Goal: Book appointment/travel/reservation

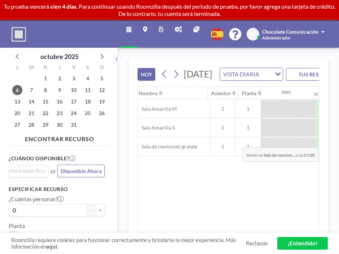
scroll to position [0, 498]
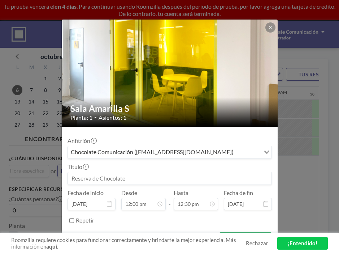
click at [226, 232] on button "RESERVAR AHORA" at bounding box center [245, 238] width 53 height 13
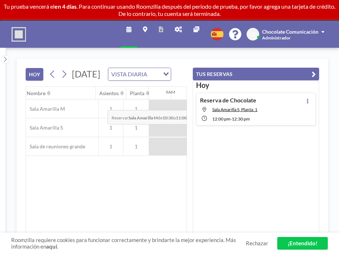
click at [258, 100] on div at bounding box center [272, 109] width 29 height 18
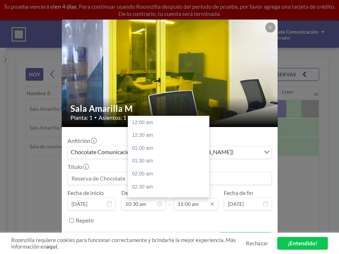
scroll to position [254, 0]
click at [191, 198] on input "11:00 am" at bounding box center [196, 204] width 44 height 12
click at [186, 198] on input "11:00 am" at bounding box center [196, 204] width 44 height 12
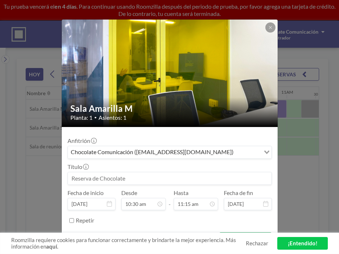
type input "11:15 am"
click at [225, 232] on button "RESERVAR AHORA" at bounding box center [245, 238] width 53 height 13
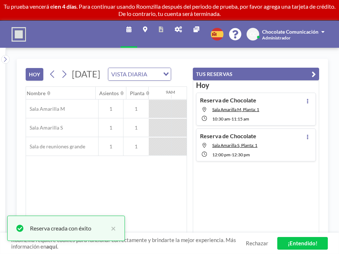
click at [316, 70] on icon "button" at bounding box center [314, 74] width 4 height 9
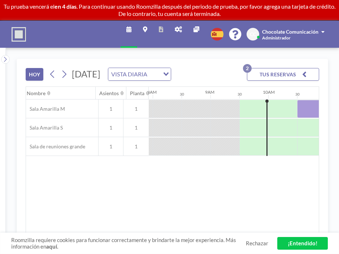
scroll to position [0, 458]
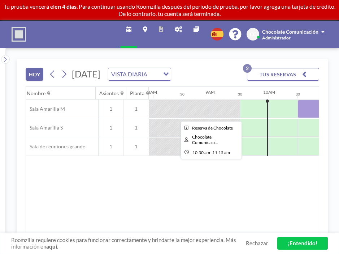
click at [298, 100] on div at bounding box center [319, 109] width 43 height 18
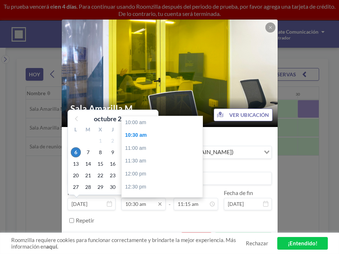
scroll to position [12, 0]
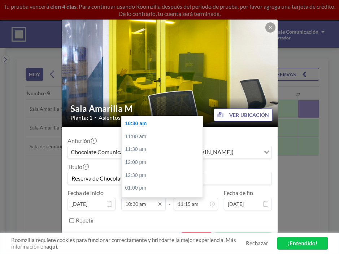
click at [143, 198] on input "10:30 am" at bounding box center [143, 204] width 44 height 12
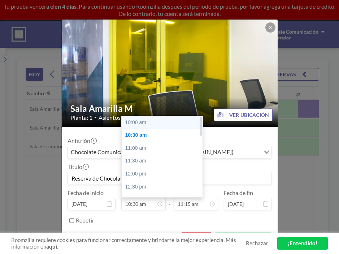
click at [153, 116] on div "10:00 am" at bounding box center [162, 122] width 81 height 13
type input "10:00 am"
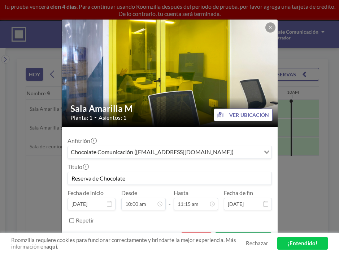
click at [219, 232] on button "GUARDAR CAMBIOS" at bounding box center [243, 238] width 57 height 13
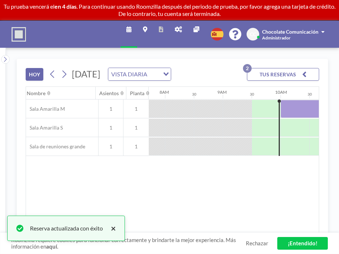
click at [107, 232] on button "×" at bounding box center [111, 228] width 9 height 9
